Goal: Find specific page/section: Find specific page/section

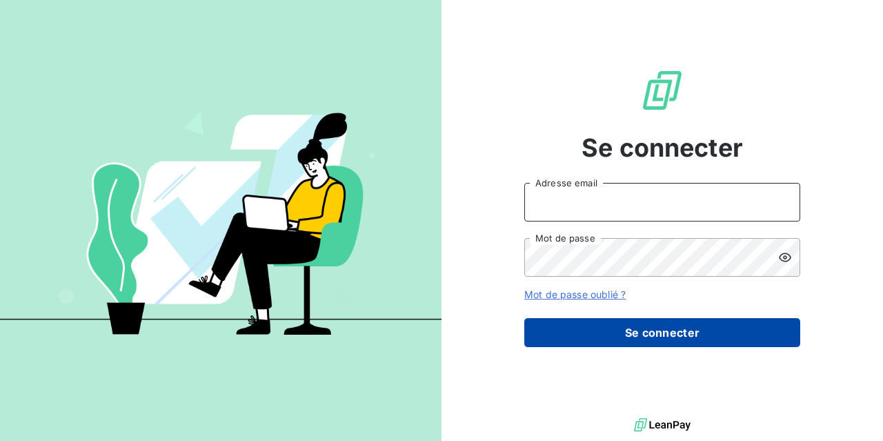
type input "[EMAIL_ADDRESS][DOMAIN_NAME]"
click at [644, 327] on button "Se connecter" at bounding box center [662, 332] width 276 height 29
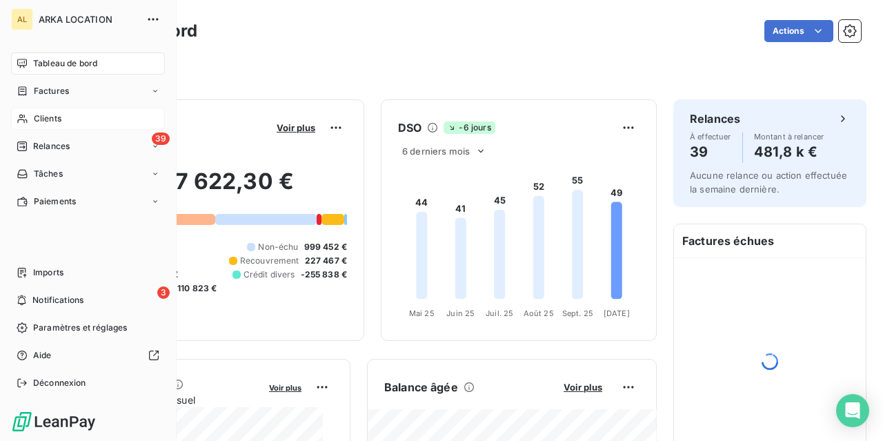
click at [32, 121] on div "Clients" at bounding box center [88, 119] width 154 height 22
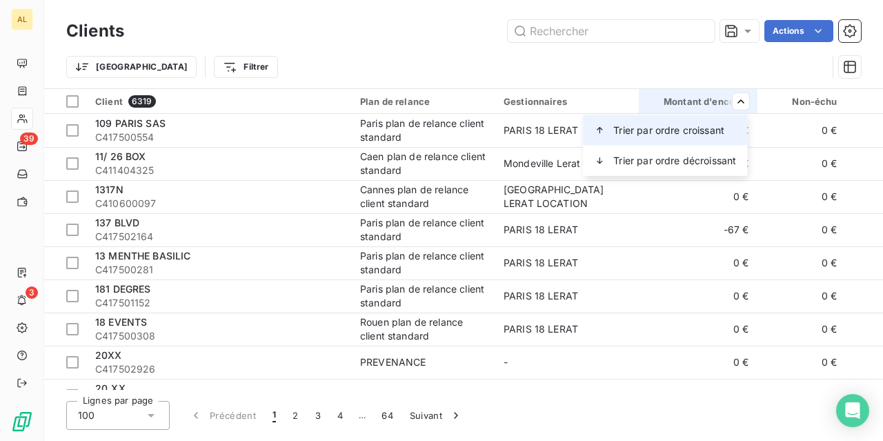
click at [714, 133] on span "Trier par ordre croissant" at bounding box center [668, 130] width 111 height 14
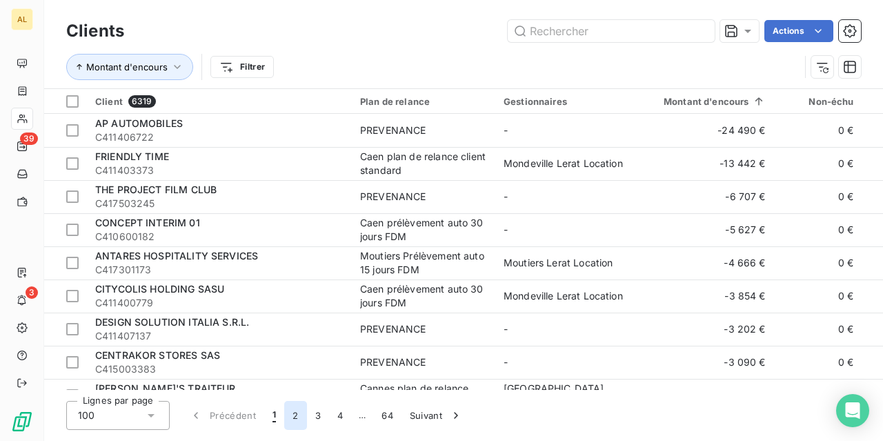
click at [294, 412] on button "2" at bounding box center [295, 415] width 22 height 29
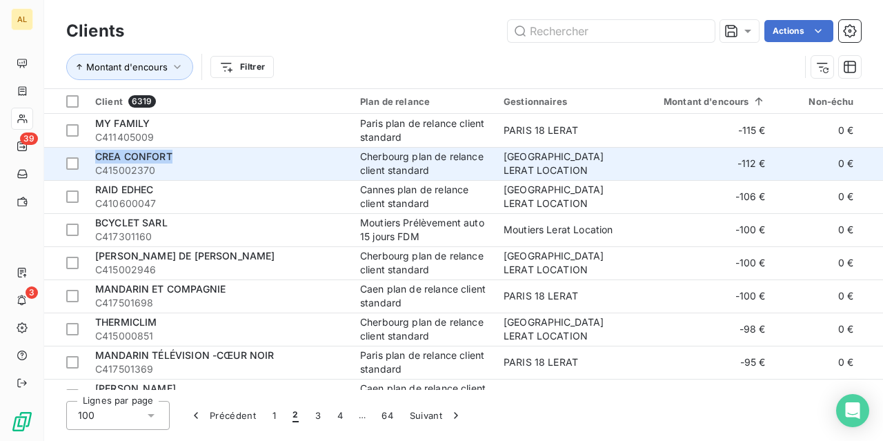
drag, startPoint x: 172, startPoint y: 156, endPoint x: 97, endPoint y: 150, distance: 75.4
click at [97, 150] on div "CREA CONFORT" at bounding box center [219, 157] width 248 height 14
